Goal: Find specific page/section: Find specific page/section

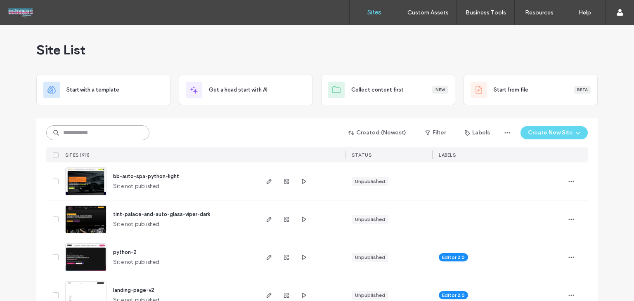
click at [99, 128] on input at bounding box center [97, 132] width 103 height 15
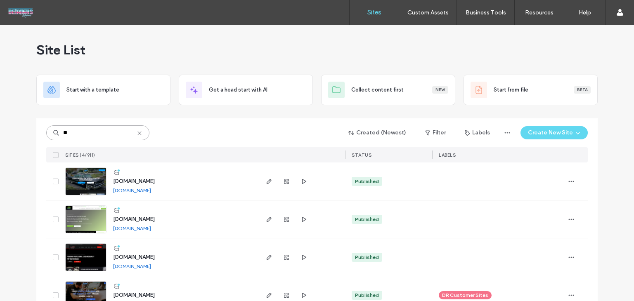
scroll to position [23, 0]
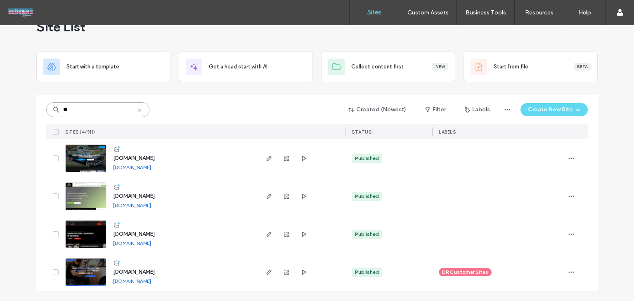
type input "**"
click at [137, 231] on span "[DOMAIN_NAME]" at bounding box center [134, 234] width 42 height 6
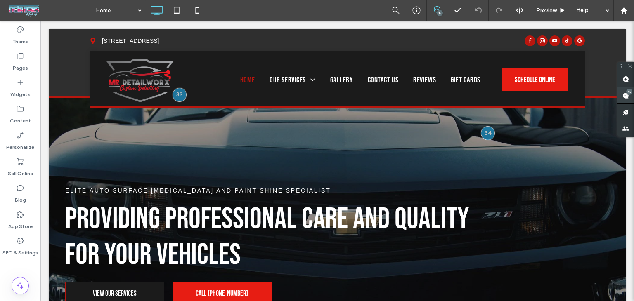
click at [626, 102] on span at bounding box center [625, 95] width 17 height 16
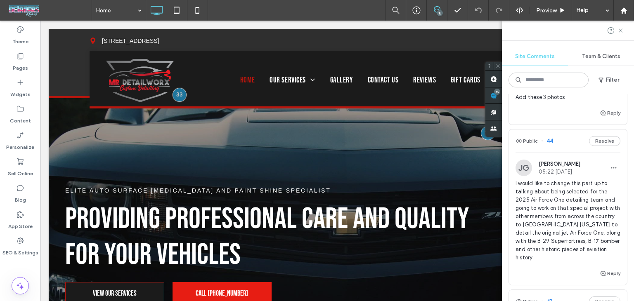
scroll to position [41, 0]
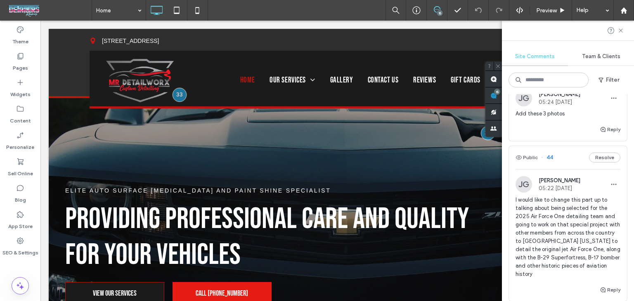
click at [569, 158] on div "Public 44 Resolve" at bounding box center [568, 157] width 118 height 23
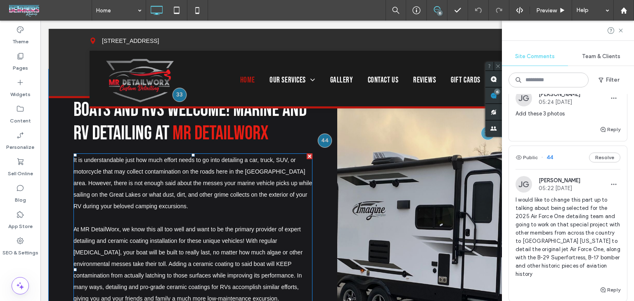
scroll to position [1077, 0]
